Goal: Find specific page/section: Find specific page/section

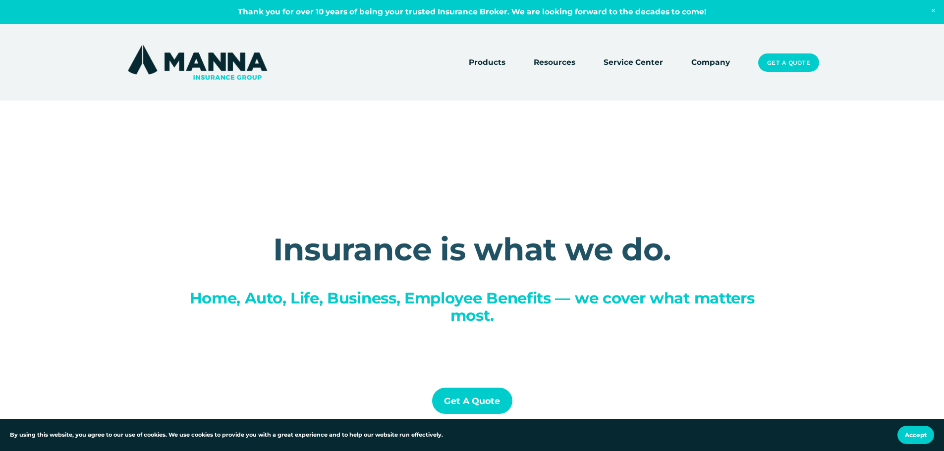
click at [716, 62] on link "Company" at bounding box center [710, 63] width 39 height 14
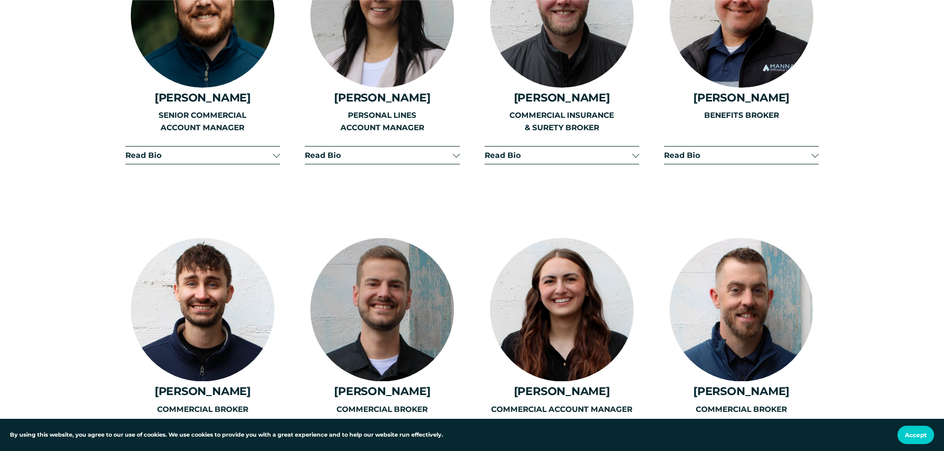
scroll to position [1734, 0]
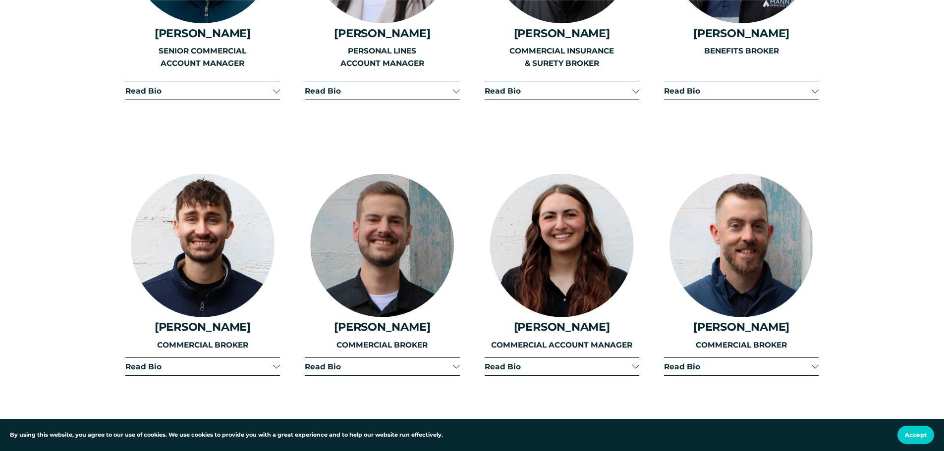
click at [558, 231] on div at bounding box center [562, 246] width 144 height 144
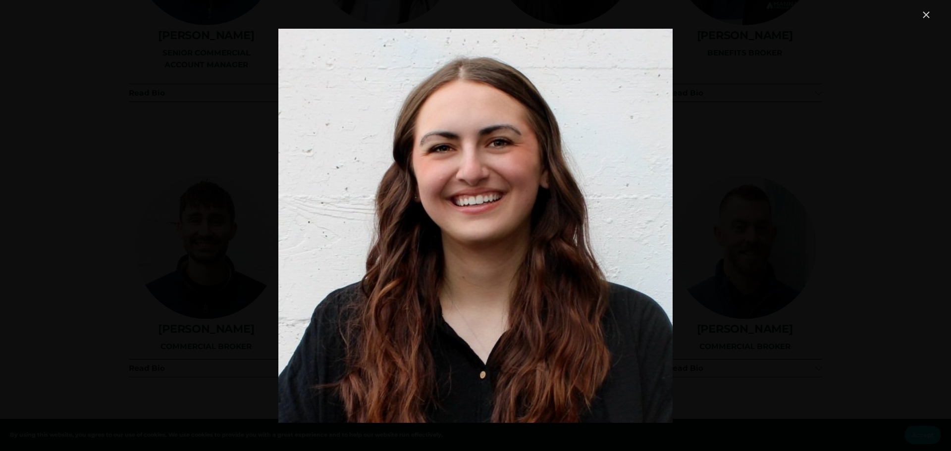
click at [925, 16] on link "Close" at bounding box center [926, 15] width 12 height 12
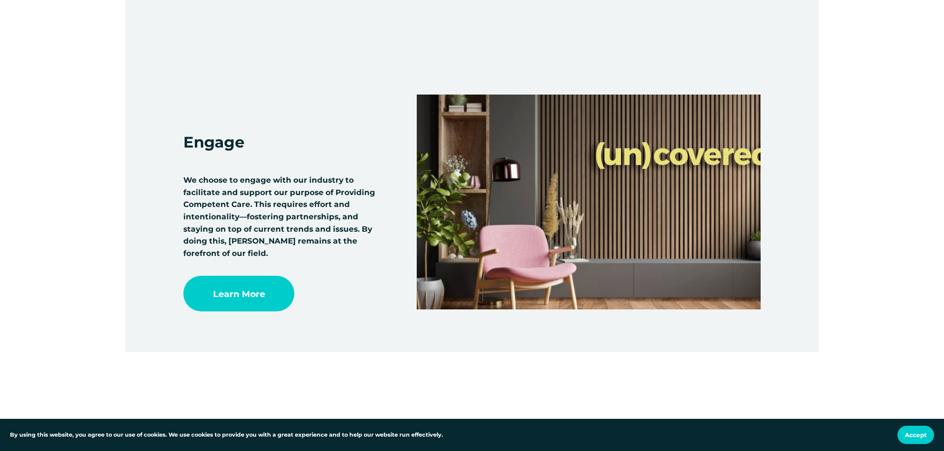
scroll to position [6538, 0]
